Goal: Information Seeking & Learning: Find specific fact

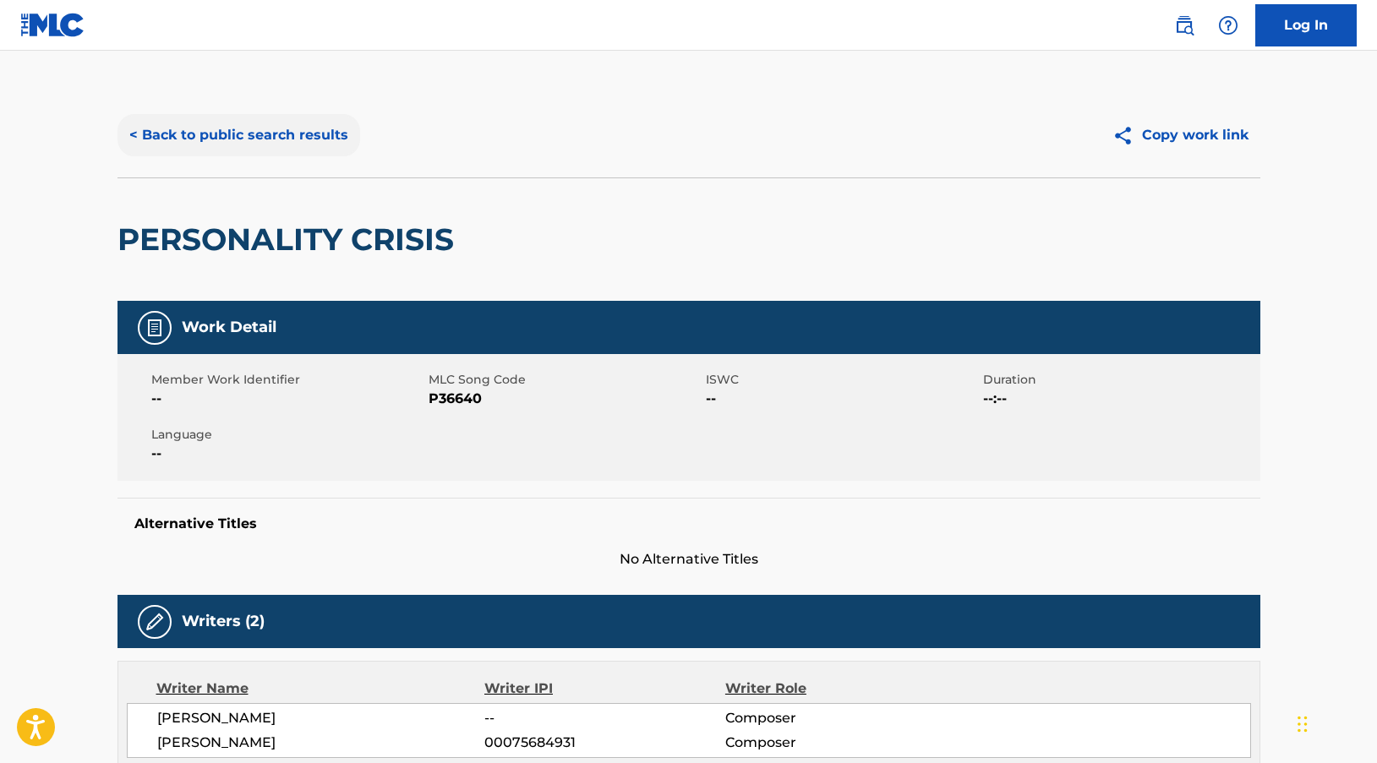
click at [247, 134] on button "< Back to public search results" at bounding box center [238, 135] width 243 height 42
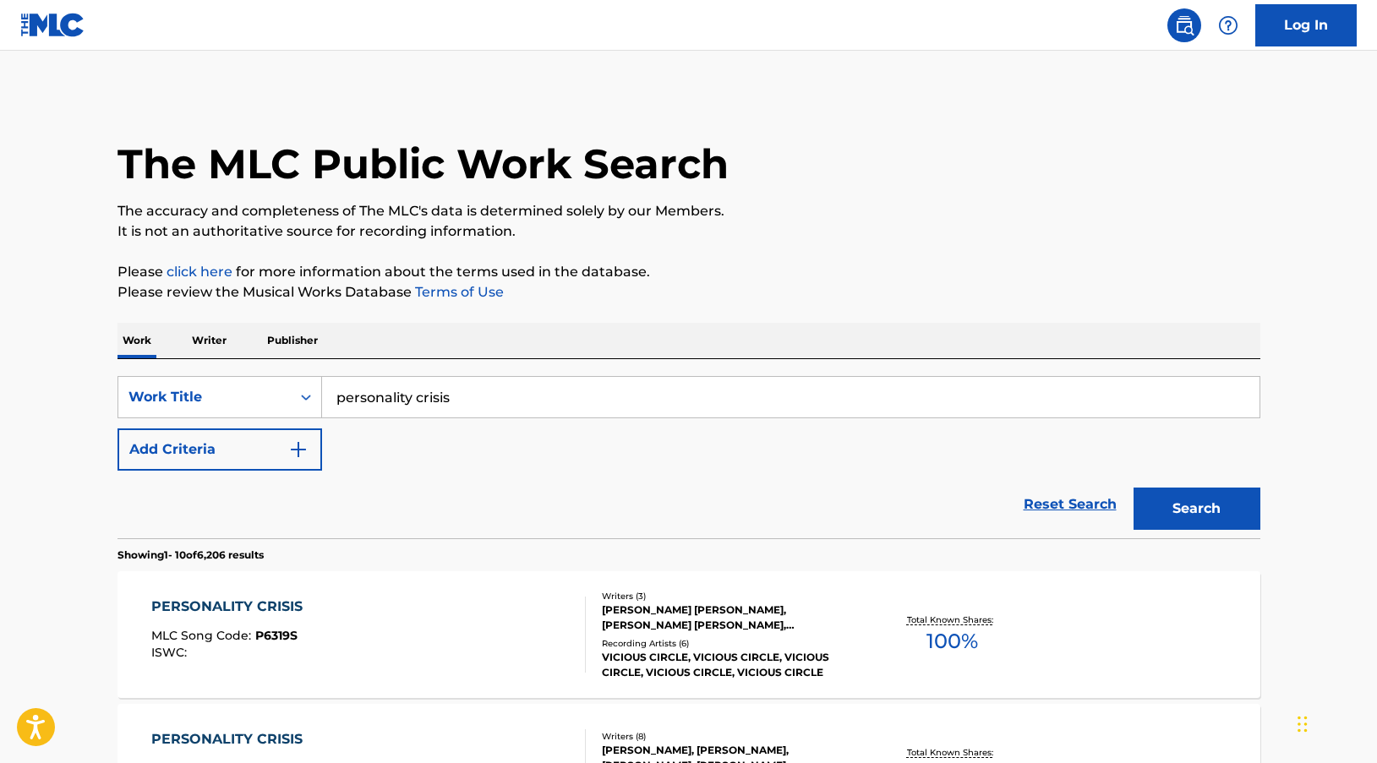
drag, startPoint x: 497, startPoint y: 398, endPoint x: 301, endPoint y: 375, distance: 197.4
click at [301, 375] on div "SearchWithCriteria32e65480-ce88-4802-bb01-67135434cad9 Work Title personality c…" at bounding box center [688, 448] width 1143 height 179
type input "back in black"
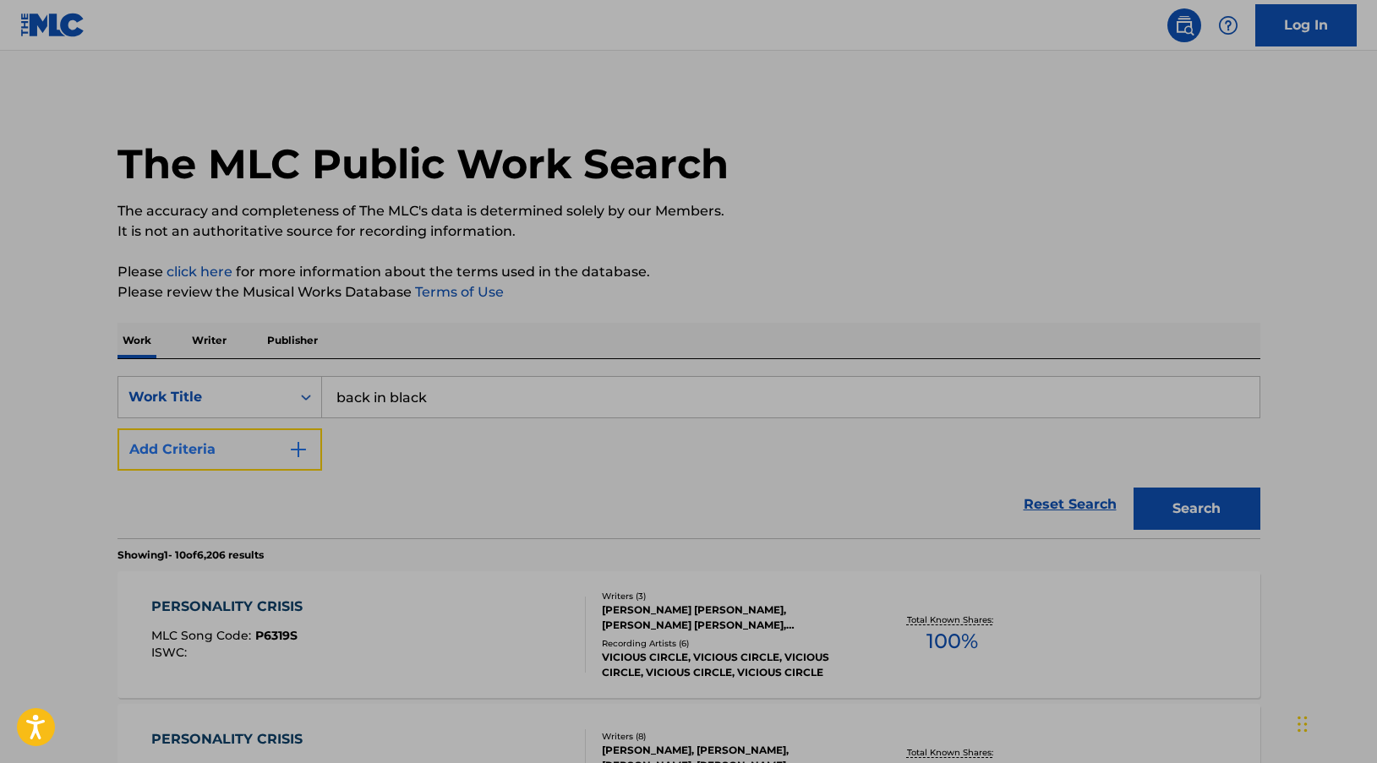
click at [300, 456] on img "Search Form" at bounding box center [298, 449] width 20 height 20
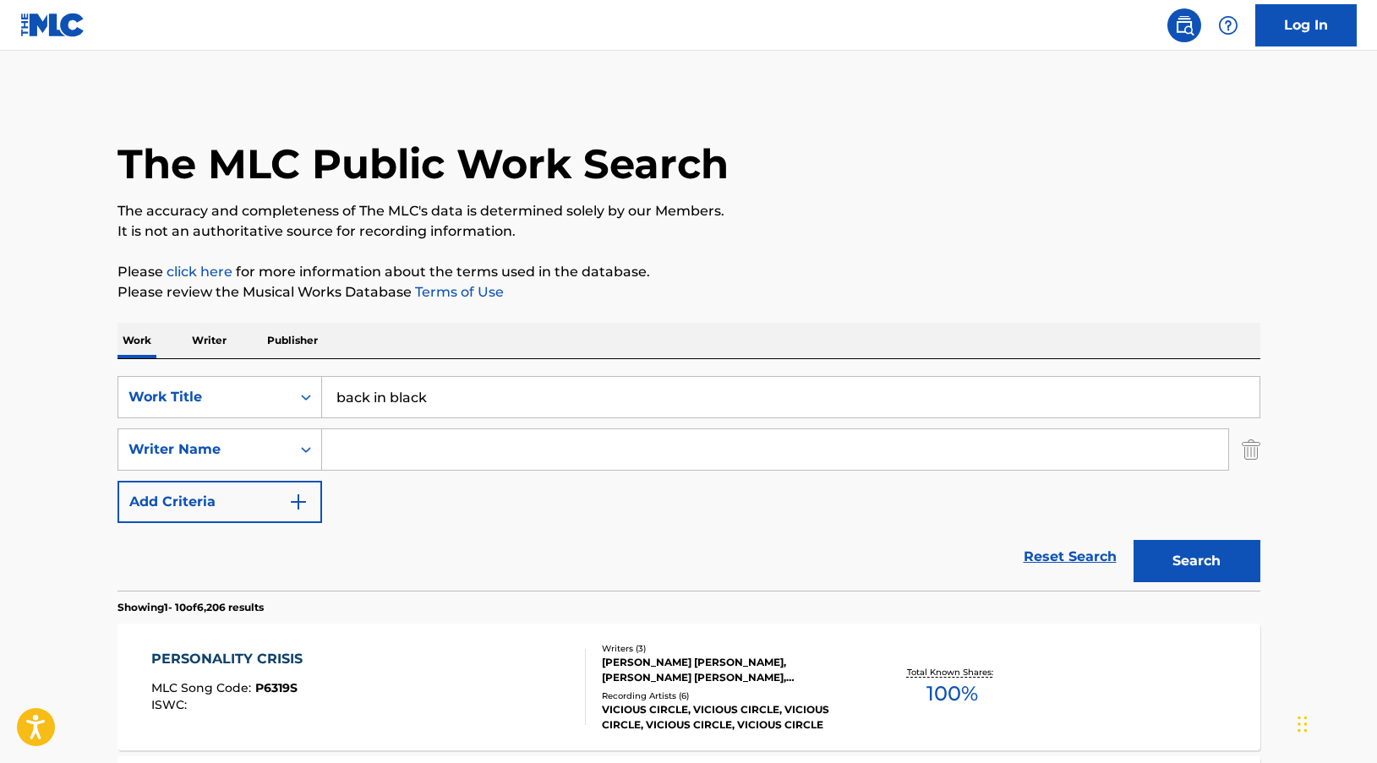
click at [408, 454] on input "Search Form" at bounding box center [775, 449] width 906 height 41
type input "winehouse"
click at [1133, 540] on button "Search" at bounding box center [1196, 561] width 127 height 42
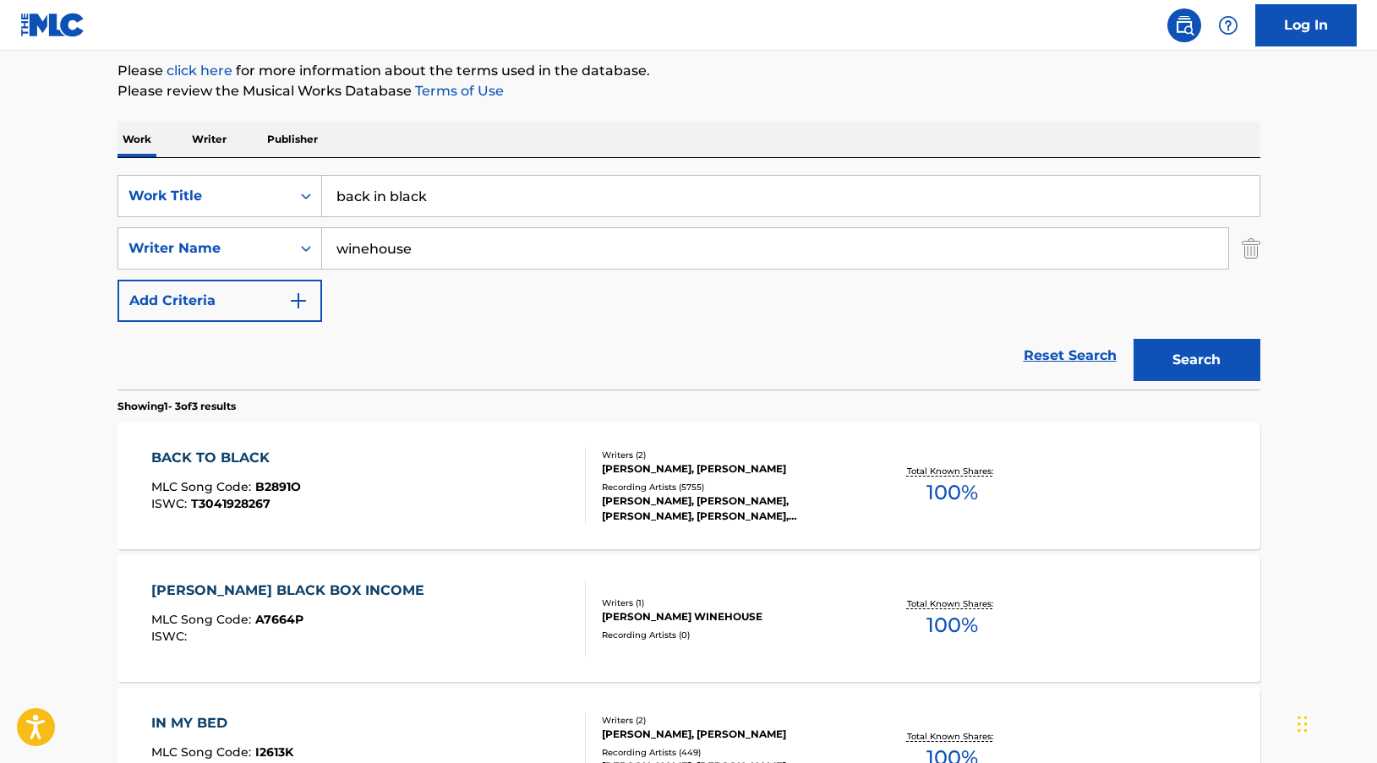
scroll to position [226, 0]
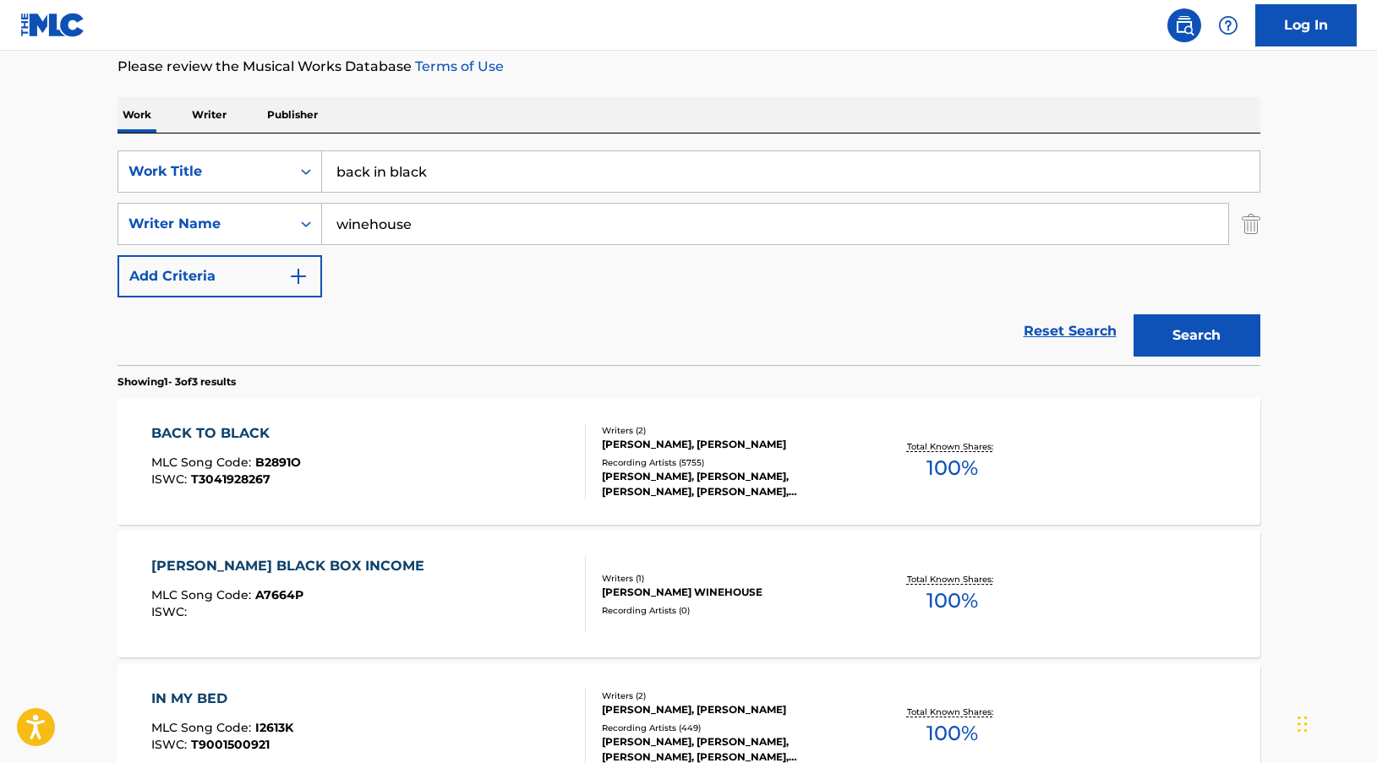
click at [957, 470] on span "100 %" at bounding box center [952, 468] width 52 height 30
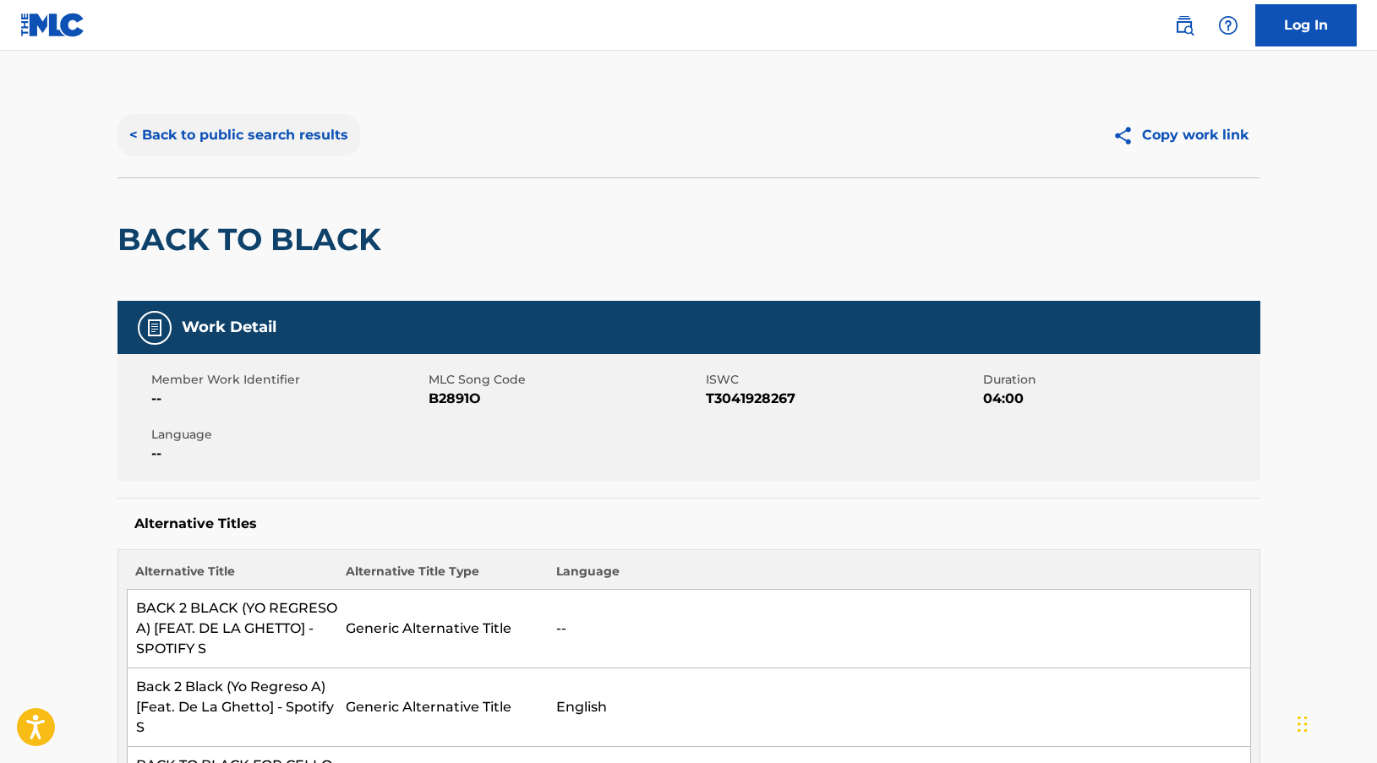
click at [221, 136] on button "< Back to public search results" at bounding box center [238, 135] width 243 height 42
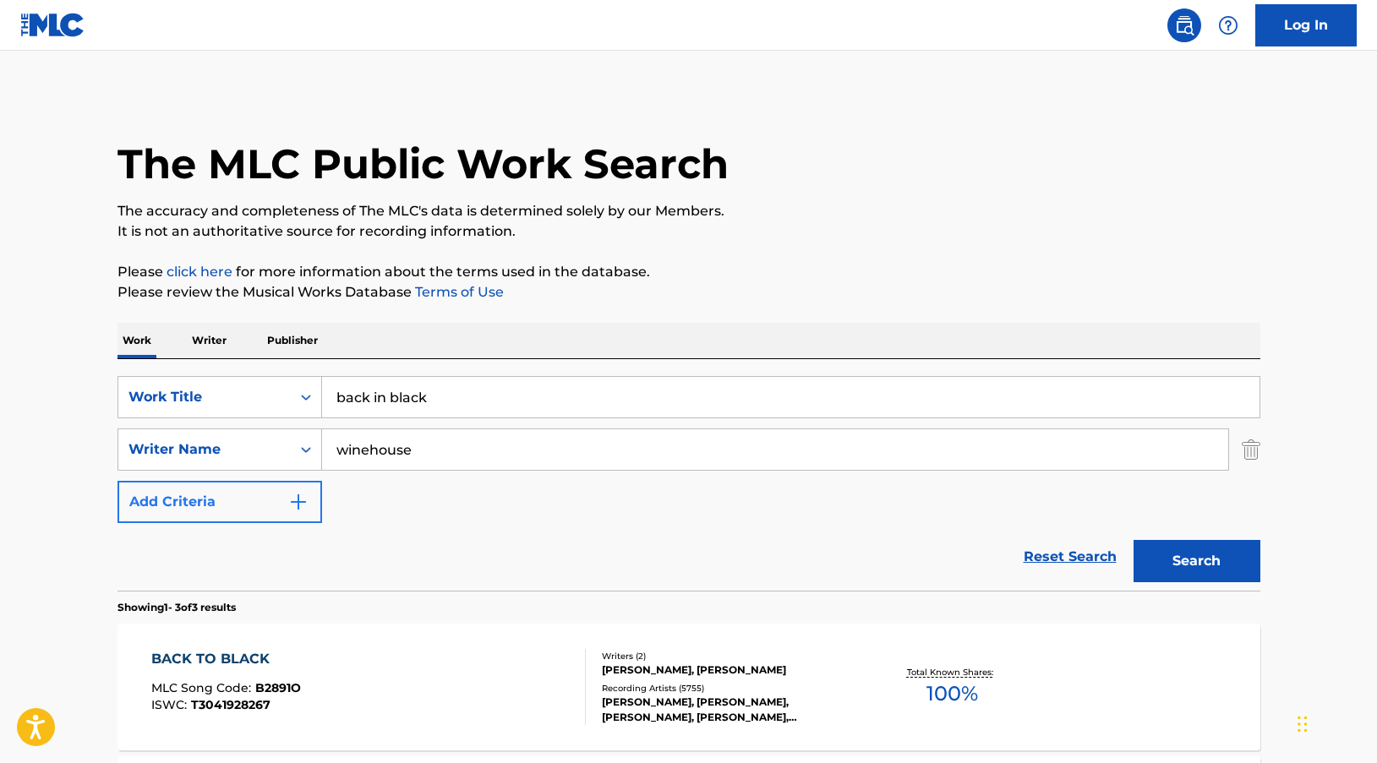
scroll to position [226, 0]
